Goal: Information Seeking & Learning: Learn about a topic

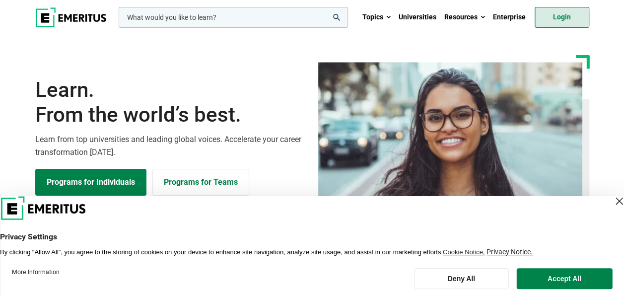
click at [568, 17] on link "Login" at bounding box center [561, 17] width 55 height 21
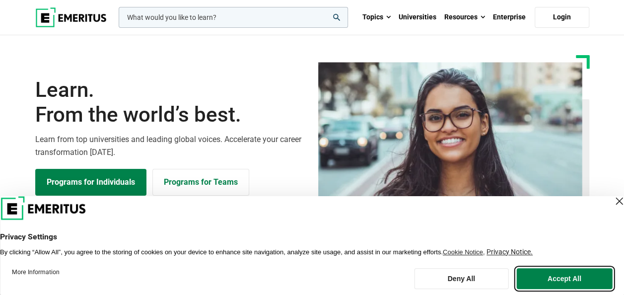
click at [549, 280] on button "Accept All" at bounding box center [565, 278] width 96 height 21
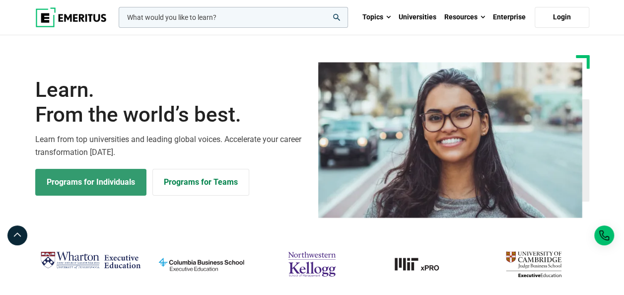
click at [125, 184] on link "Programs for Individuals" at bounding box center [90, 182] width 111 height 27
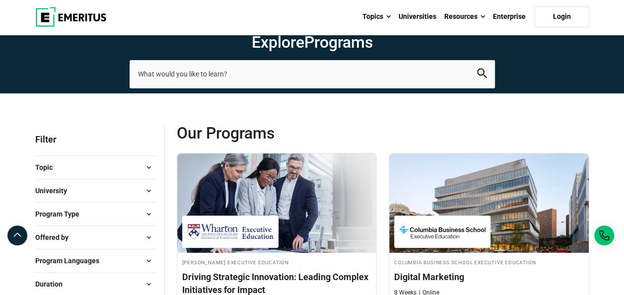
scroll to position [99, 0]
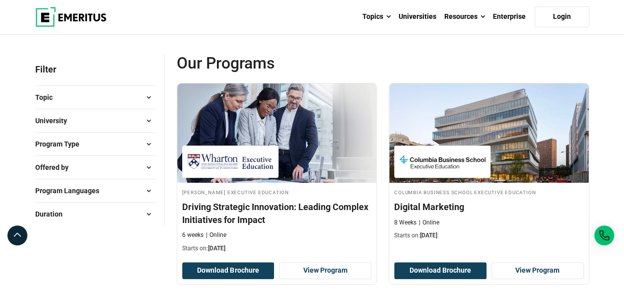
click at [147, 143] on span at bounding box center [148, 143] width 15 height 15
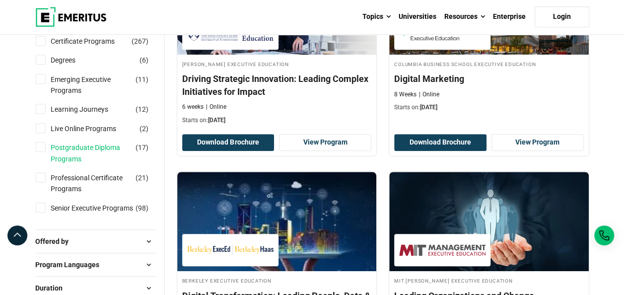
scroll to position [248, 0]
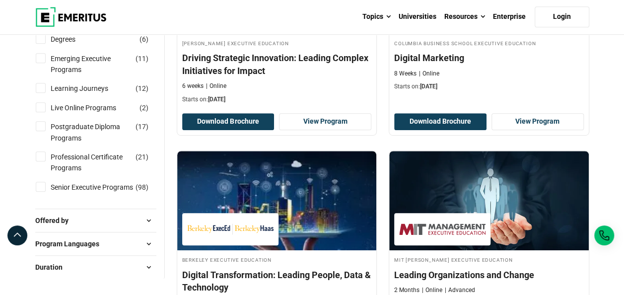
click at [149, 217] on span at bounding box center [148, 220] width 15 height 15
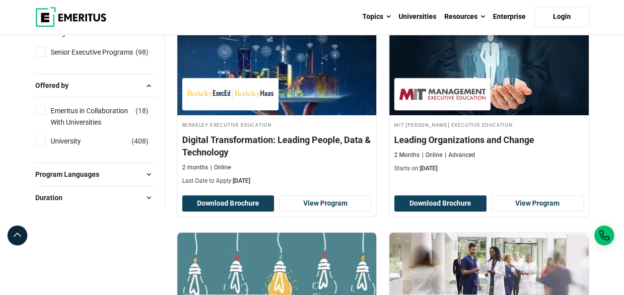
scroll to position [397, 0]
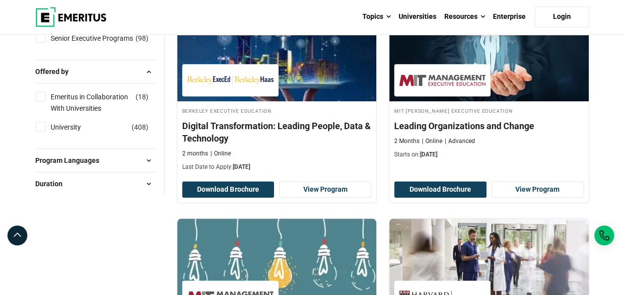
click at [39, 97] on input "Emeritus in Collaboration With Universities ( 18 )" at bounding box center [41, 96] width 10 height 10
checkbox input "true"
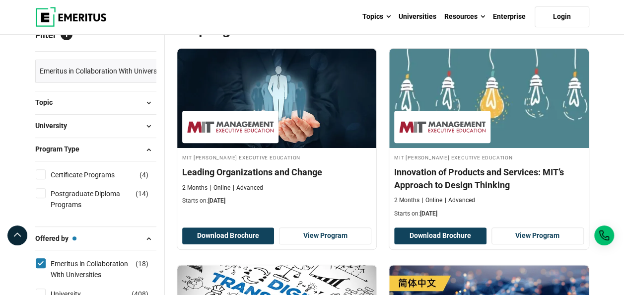
scroll to position [149, 0]
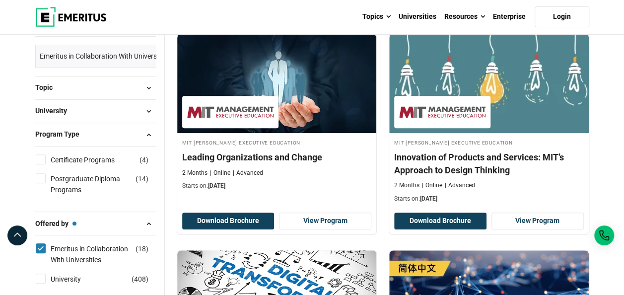
click at [148, 110] on span at bounding box center [148, 111] width 15 height 15
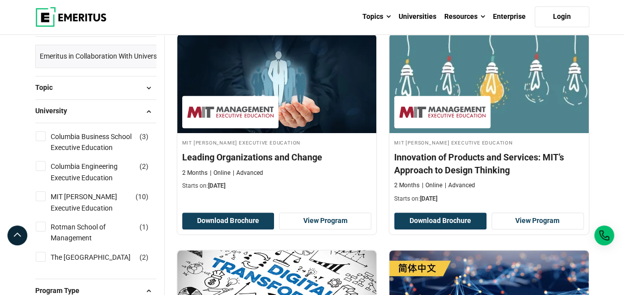
click at [148, 110] on span at bounding box center [148, 111] width 15 height 15
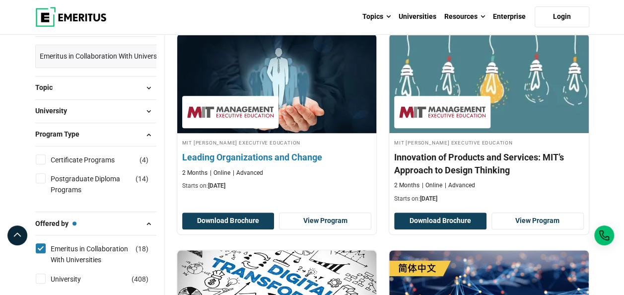
scroll to position [0, 0]
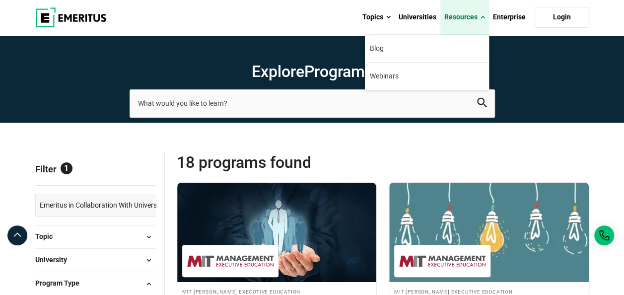
click at [476, 15] on link "Resources" at bounding box center [464, 17] width 49 height 35
click at [242, 29] on div "Topics AI and Machine Learning By 2023, 40 percent of infrastructure and operat…" at bounding box center [312, 17] width 566 height 35
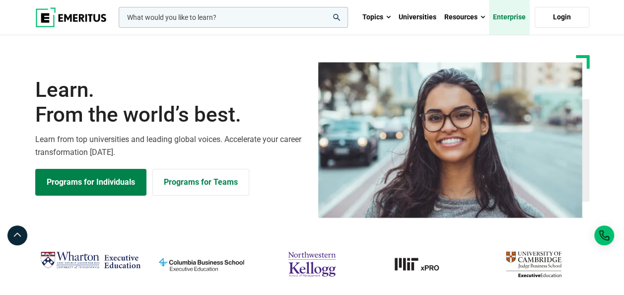
click at [498, 15] on link "Enterprise" at bounding box center [509, 17] width 41 height 35
